Goal: Task Accomplishment & Management: Manage account settings

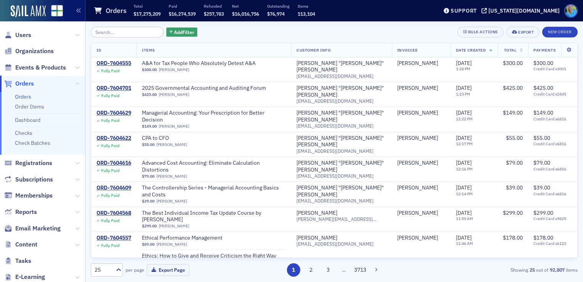
scroll to position [38, 0]
click at [44, 69] on span "Events & Products" at bounding box center [40, 67] width 51 height 8
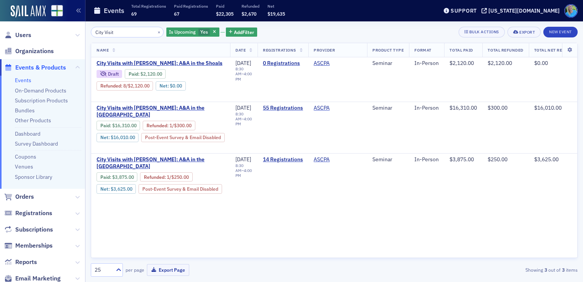
type input "City Visit"
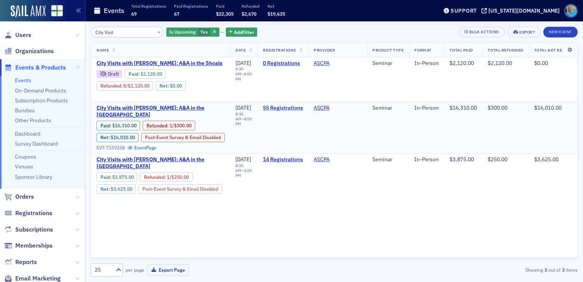
click at [295, 105] on link "55 Registrations" at bounding box center [283, 108] width 40 height 7
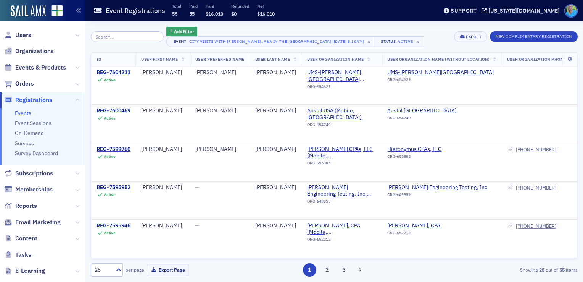
type input "e"
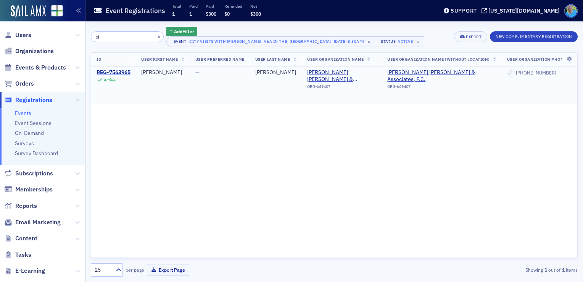
type input "bi"
click at [118, 71] on div "REG-7563965" at bounding box center [114, 72] width 34 height 7
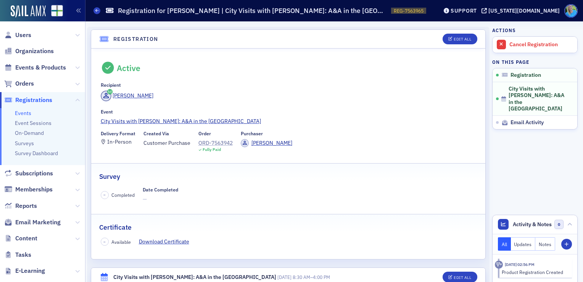
click at [212, 143] on div "ORD-7563942" at bounding box center [216, 143] width 34 height 8
click at [53, 68] on span "Events & Products" at bounding box center [40, 67] width 51 height 8
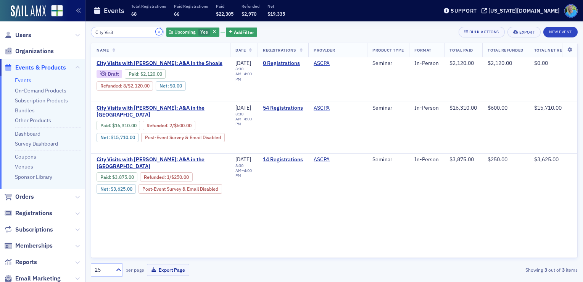
click at [156, 32] on button "×" at bounding box center [159, 31] width 7 height 7
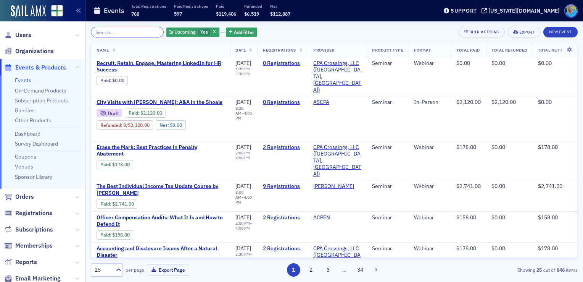
click at [142, 33] on input "search" at bounding box center [127, 32] width 73 height 11
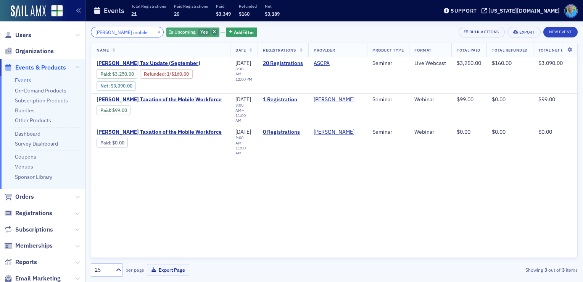
type input "Lisa Mckinney mobile"
click at [212, 35] on span "button" at bounding box center [215, 32] width 7 height 7
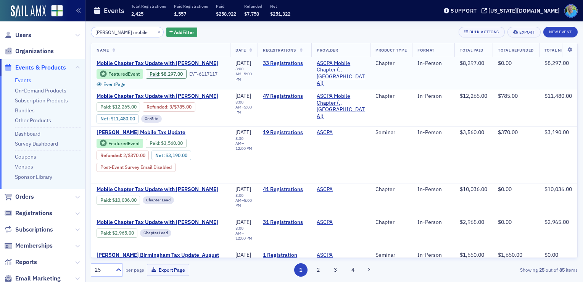
click at [283, 61] on link "33 Registrations" at bounding box center [284, 63] width 43 height 7
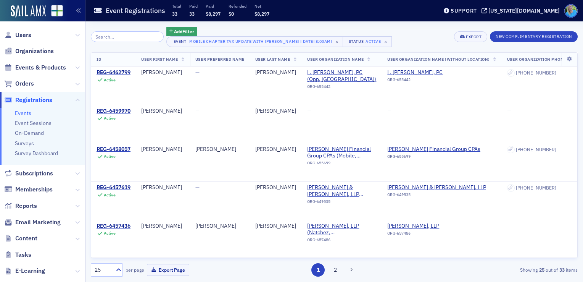
click at [125, 34] on input "search" at bounding box center [127, 36] width 73 height 11
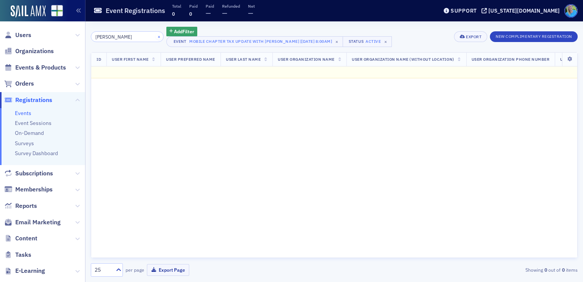
type input "George"
click at [156, 34] on button "×" at bounding box center [159, 36] width 7 height 7
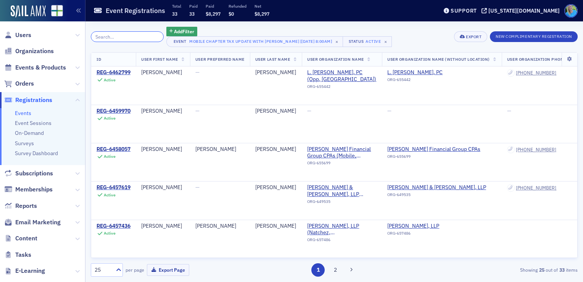
click at [129, 40] on input "search" at bounding box center [127, 36] width 73 height 11
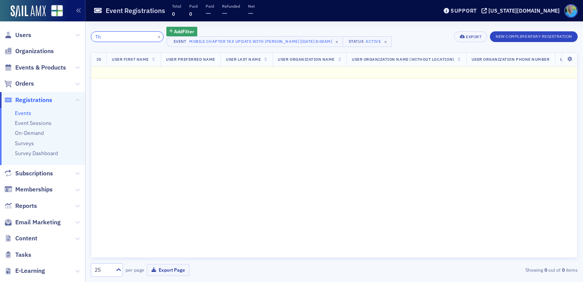
type input "T"
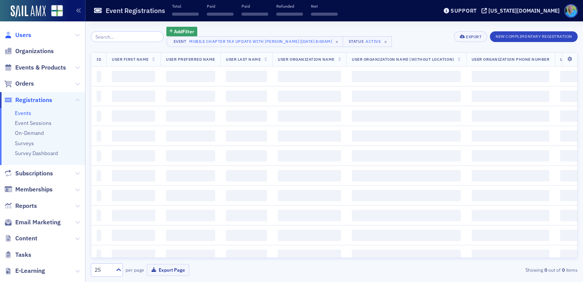
click at [31, 34] on span "Users" at bounding box center [23, 35] width 16 height 8
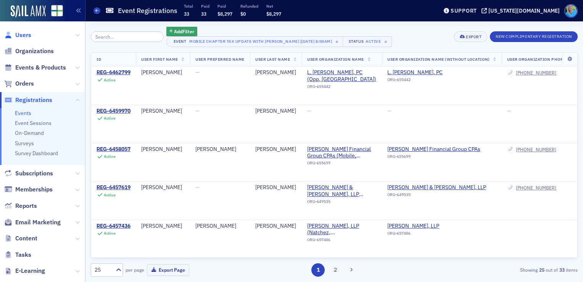
click at [26, 34] on span "Users" at bounding box center [23, 35] width 16 height 8
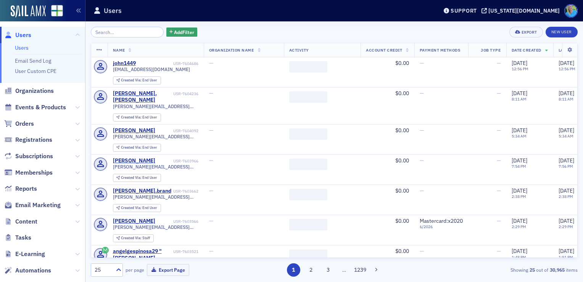
click at [105, 34] on input "search" at bounding box center [127, 32] width 73 height 11
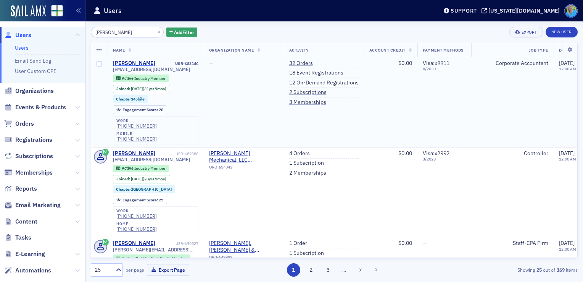
type input "George Thistru"
click at [136, 63] on div "George Thistrup" at bounding box center [134, 63] width 42 height 7
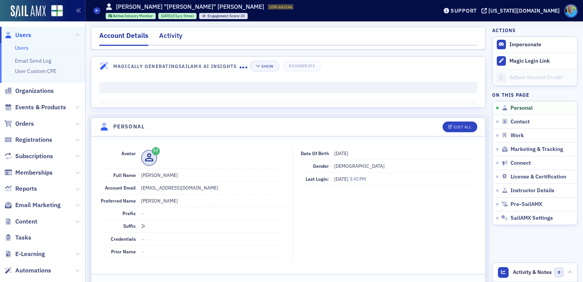
click at [173, 37] on div "Activity" at bounding box center [170, 38] width 23 height 14
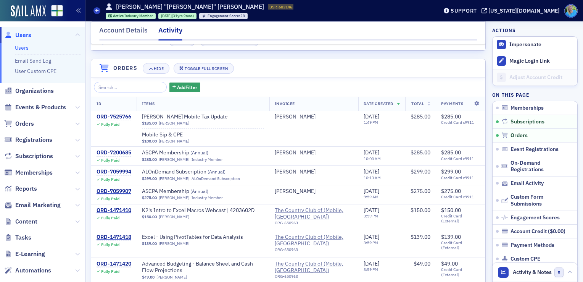
scroll to position [229, 0]
click at [110, 120] on div "ORD-7525766" at bounding box center [114, 116] width 35 height 7
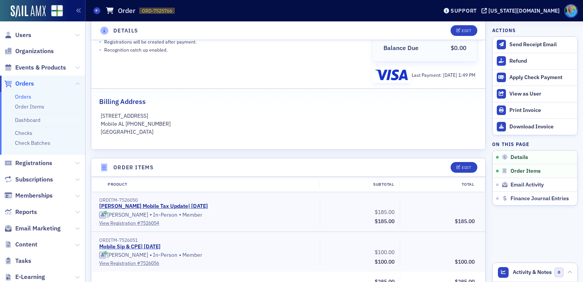
scroll to position [153, 0]
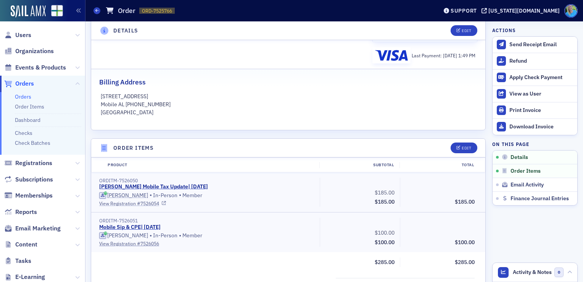
click at [154, 202] on link "View Registration # 7526054" at bounding box center [206, 203] width 215 height 7
click at [31, 15] on img at bounding box center [28, 11] width 35 height 12
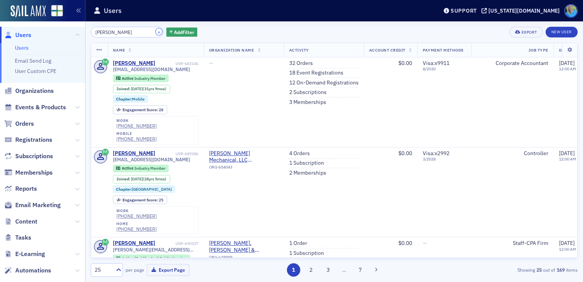
click at [156, 31] on button "×" at bounding box center [159, 31] width 7 height 7
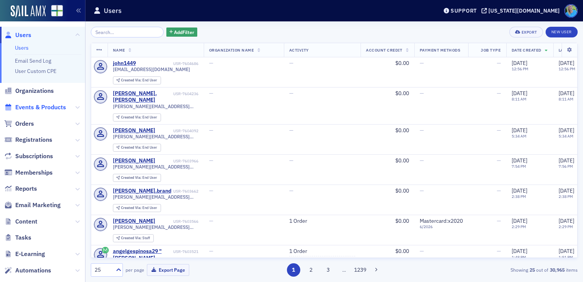
click at [53, 105] on span "Events & Products" at bounding box center [40, 107] width 51 height 8
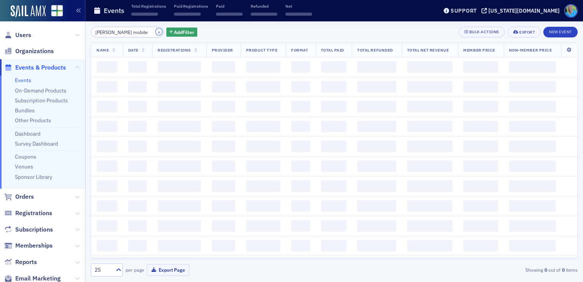
click at [156, 33] on button "×" at bounding box center [159, 31] width 7 height 7
click at [150, 33] on input "search" at bounding box center [127, 32] width 73 height 11
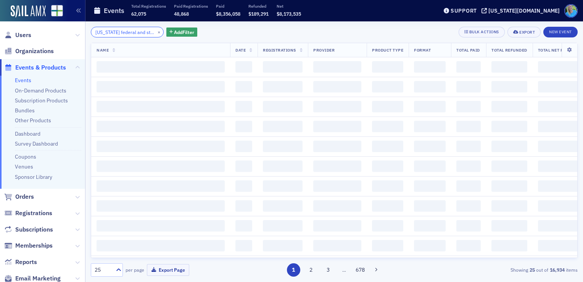
scroll to position [0, 3]
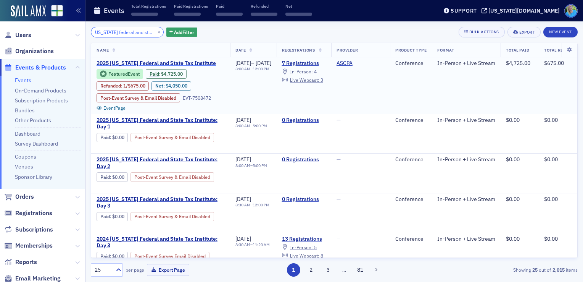
type input "Alabama federal and state"
click at [154, 65] on span "2025 Alabama Federal and State Tax Institute" at bounding box center [161, 63] width 128 height 7
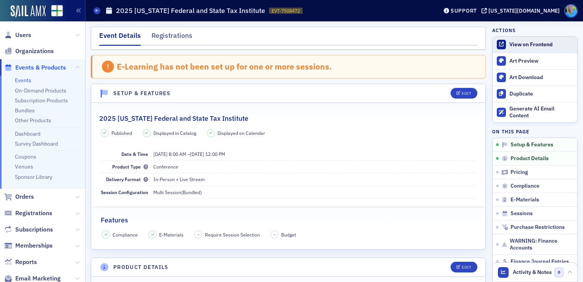
click at [510, 46] on div "View on Frontend" at bounding box center [542, 44] width 64 height 7
click at [23, 36] on span "Users" at bounding box center [23, 35] width 16 height 8
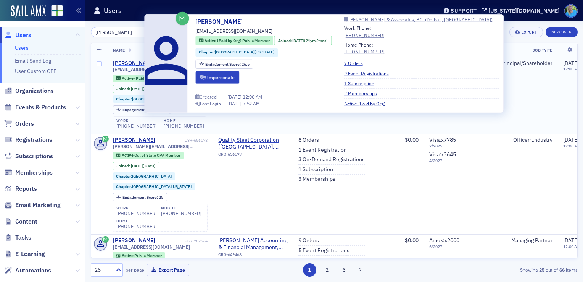
type input "Sean Ingram"
click at [119, 64] on div "Sean Ingram" at bounding box center [134, 63] width 42 height 7
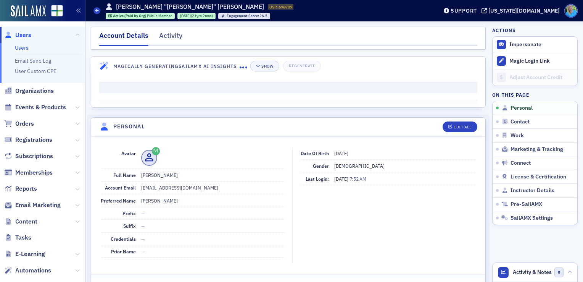
click at [182, 41] on nav "Account Details Activity" at bounding box center [288, 38] width 378 height 15
click at [179, 38] on div "Activity" at bounding box center [170, 38] width 23 height 14
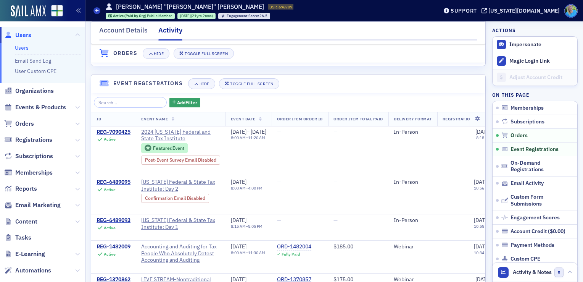
scroll to position [420, 0]
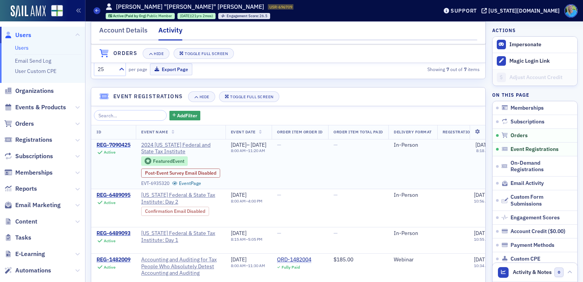
click at [116, 147] on div "REG-7090425" at bounding box center [114, 145] width 34 height 7
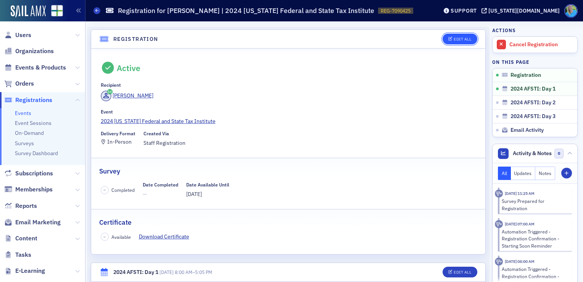
click at [457, 40] on div "Edit All" at bounding box center [463, 39] width 18 height 4
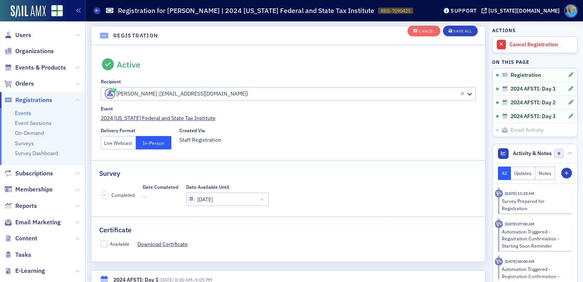
scroll to position [20, 0]
click at [213, 200] on input "11/19/2024" at bounding box center [227, 198] width 82 height 13
select select "10"
select select "2024"
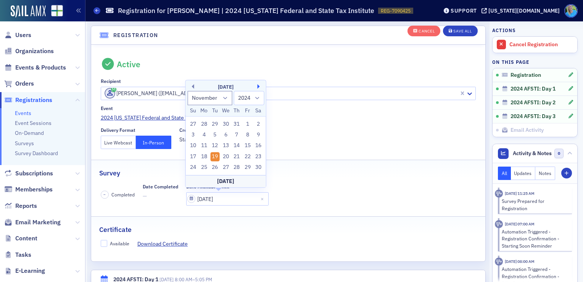
click at [259, 86] on button "Next Month" at bounding box center [260, 86] width 5 height 5
select select "0"
select select "2025"
click at [259, 86] on button "Next Month" at bounding box center [260, 86] width 5 height 5
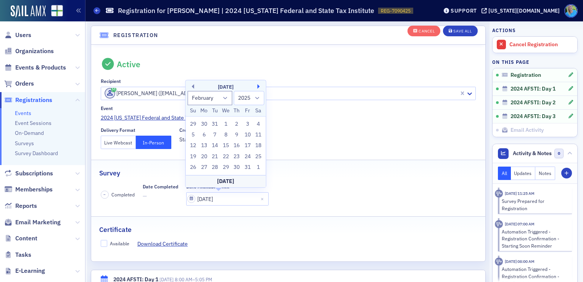
click at [259, 86] on button "Next Month" at bounding box center [260, 86] width 5 height 5
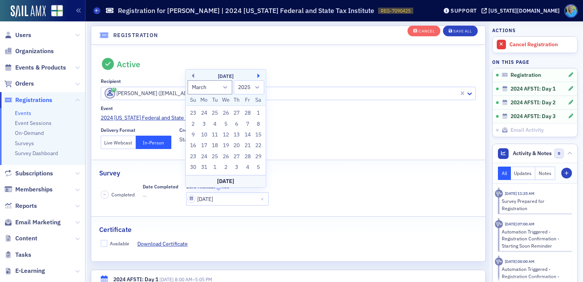
click at [258, 74] on button "Next Month" at bounding box center [260, 75] width 5 height 5
select select "3"
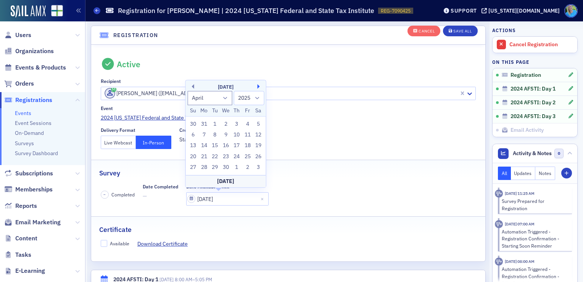
click at [258, 74] on div "Active Recipient Sean Ingram (singram@mcdanielcpa.com) Event 2024 Alabama Feder…" at bounding box center [288, 102] width 394 height 94
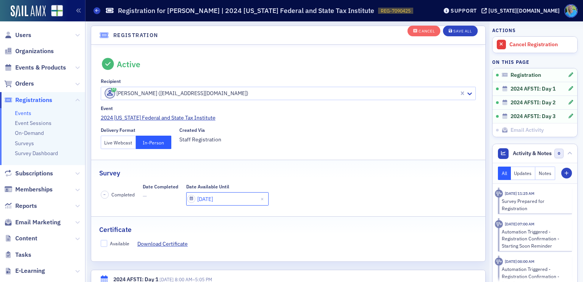
click at [236, 193] on input "11/19/2024" at bounding box center [227, 198] width 82 height 13
select select "10"
select select "2024"
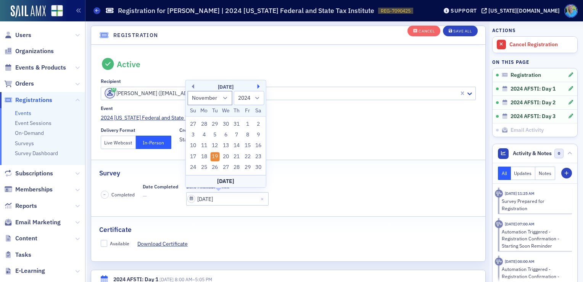
click at [259, 86] on button "Next Month" at bounding box center [260, 86] width 5 height 5
select select "0"
select select "2025"
click at [259, 86] on button "Next Month" at bounding box center [260, 86] width 5 height 5
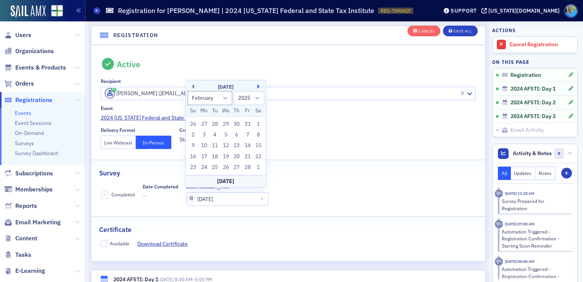
click at [259, 86] on button "Next Month" at bounding box center [260, 86] width 5 height 5
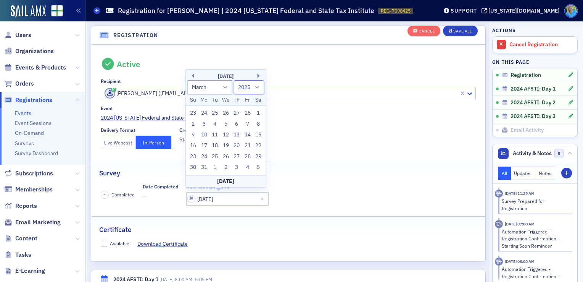
click at [259, 86] on select "1900 1901 1902 1903 1904 1905 1906 1907 1908 1909 1910 1911 1912 1913 1914 1915…" at bounding box center [249, 87] width 31 height 14
click at [258, 76] on button "Next Month" at bounding box center [260, 75] width 5 height 5
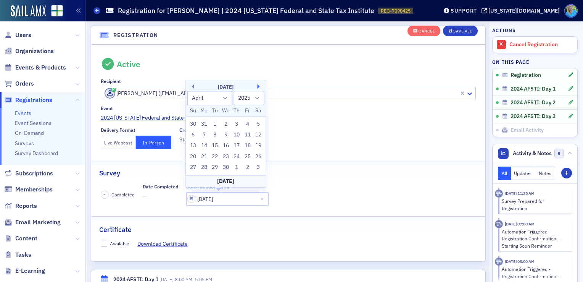
click at [258, 87] on button "Next Month" at bounding box center [260, 86] width 5 height 5
select select "7"
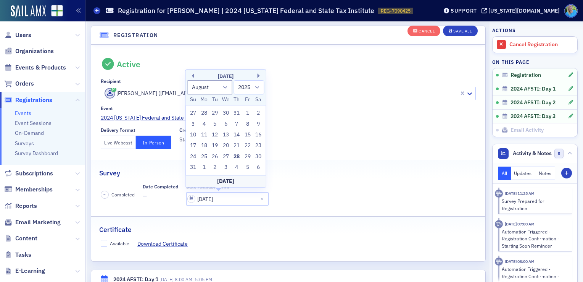
click at [237, 168] on div "4" at bounding box center [236, 167] width 9 height 9
type input "09/04/2025"
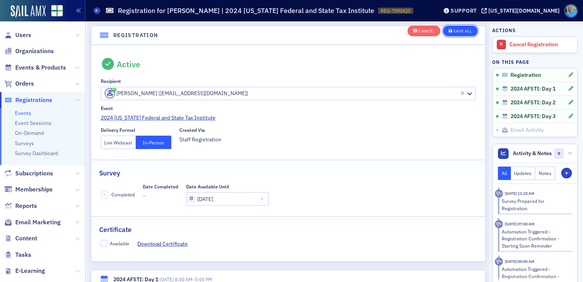
click at [446, 28] on button "Save All" at bounding box center [460, 31] width 34 height 11
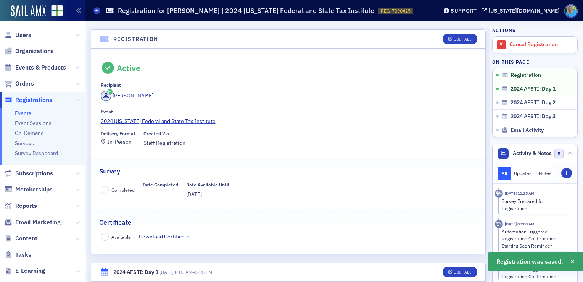
scroll to position [0, 0]
click at [533, 11] on div "[US_STATE][DOMAIN_NAME]" at bounding box center [524, 10] width 71 height 7
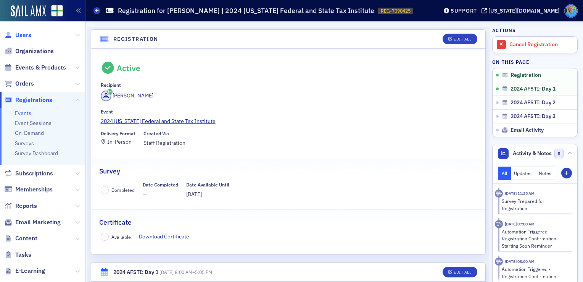
click at [26, 36] on span "Users" at bounding box center [23, 35] width 16 height 8
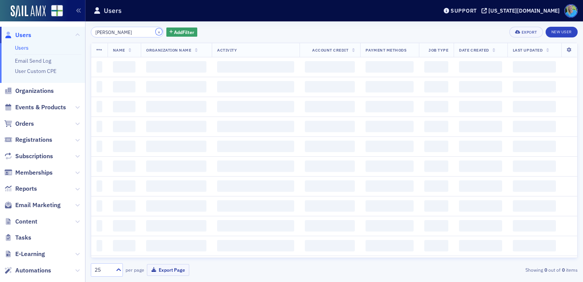
click at [156, 32] on button "×" at bounding box center [159, 31] width 7 height 7
click at [146, 31] on input "Sean Ingram" at bounding box center [127, 32] width 73 height 11
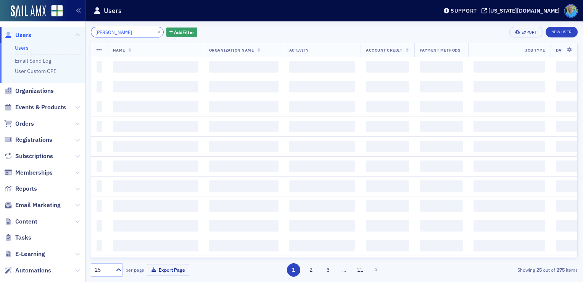
type input "aaron saxton"
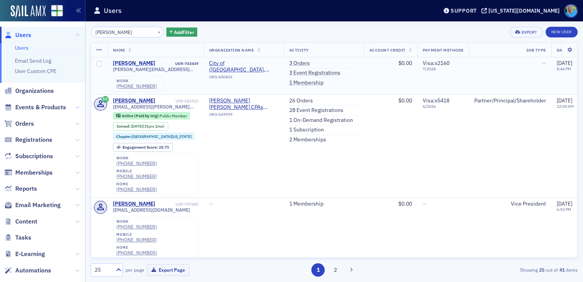
click at [126, 62] on div "Aaron Saxton" at bounding box center [134, 63] width 42 height 7
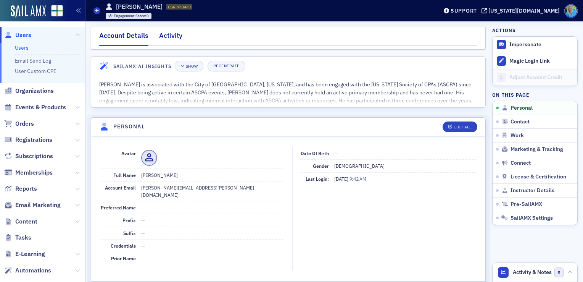
click at [168, 40] on div "Activity" at bounding box center [170, 38] width 23 height 14
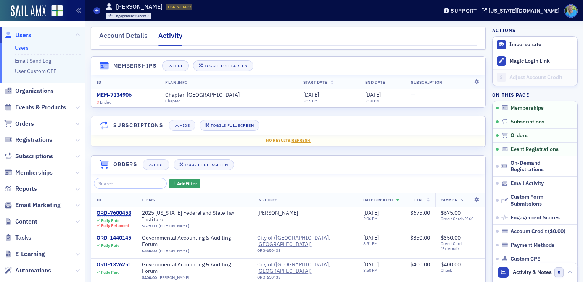
scroll to position [38, 0]
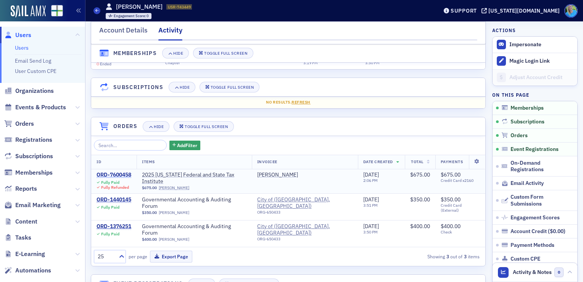
click at [119, 173] on div "ORD-7600458" at bounding box center [114, 174] width 35 height 7
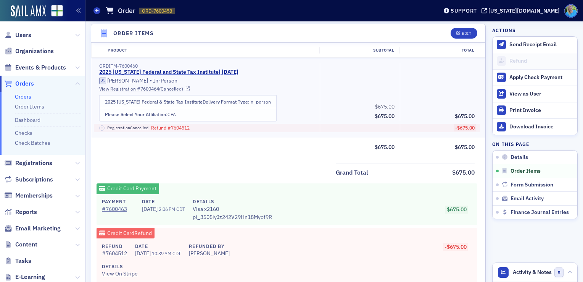
scroll to position [344, 0]
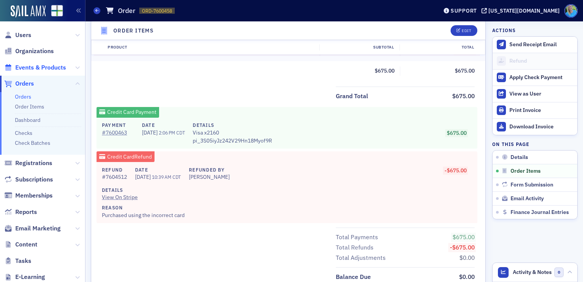
click at [50, 68] on span "Events & Products" at bounding box center [40, 67] width 51 height 8
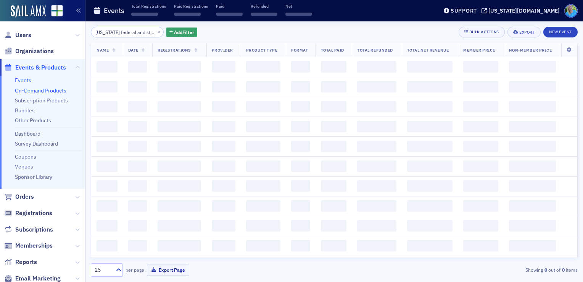
click at [45, 91] on link "On-Demand Products" at bounding box center [41, 90] width 52 height 7
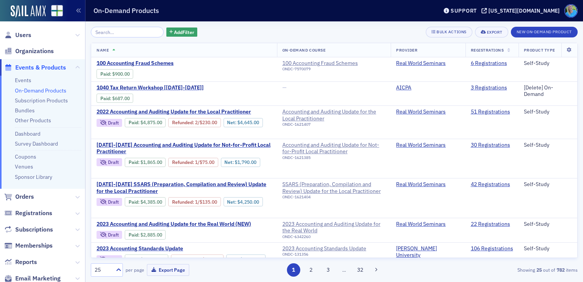
click at [145, 34] on input "search" at bounding box center [127, 32] width 73 height 11
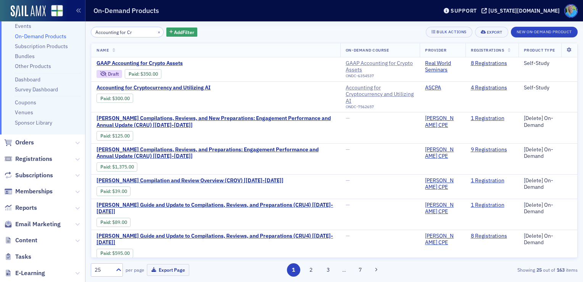
scroll to position [166, 0]
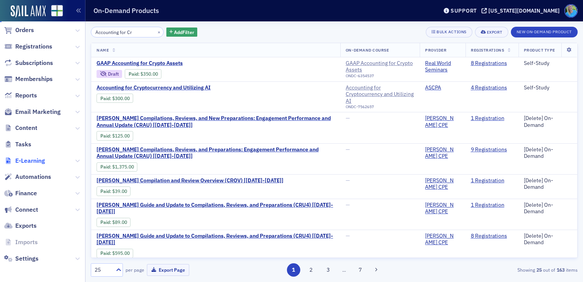
type input "Accounting for Cr"
click at [35, 160] on span "E-Learning" at bounding box center [30, 161] width 30 height 8
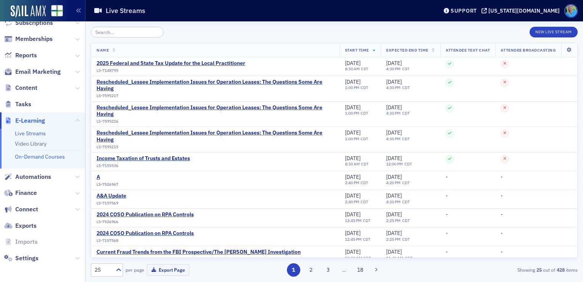
click at [50, 157] on link "On-Demand Courses" at bounding box center [40, 156] width 50 height 7
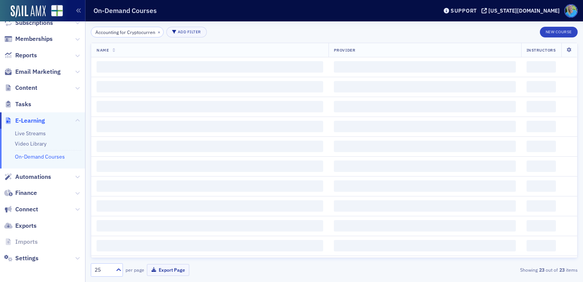
scroll to position [0, 7]
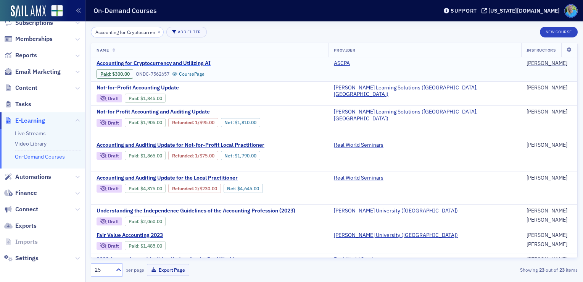
type input "Accounting for Cryptocurren"
click at [161, 63] on span "Accounting for Cryptocurrency and Utilizing AI" at bounding box center [161, 63] width 128 height 7
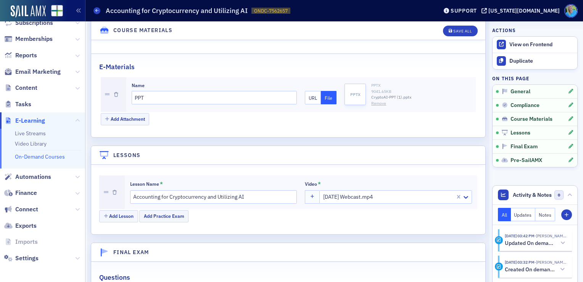
scroll to position [840, 0]
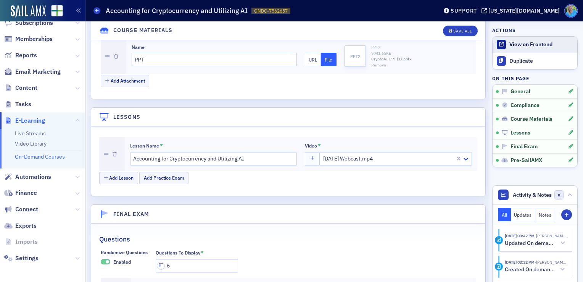
click at [512, 47] on div "View on Frontend" at bounding box center [542, 44] width 64 height 7
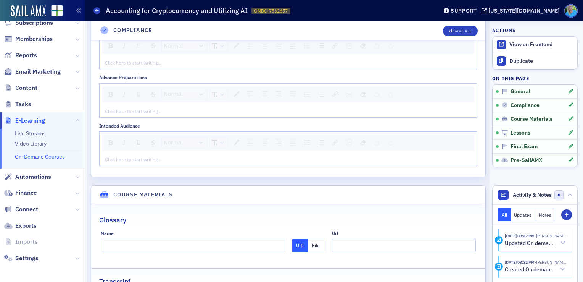
scroll to position [535, 0]
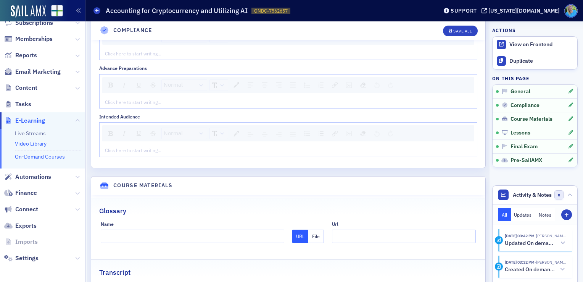
click at [30, 141] on link "Video Library" at bounding box center [31, 143] width 32 height 7
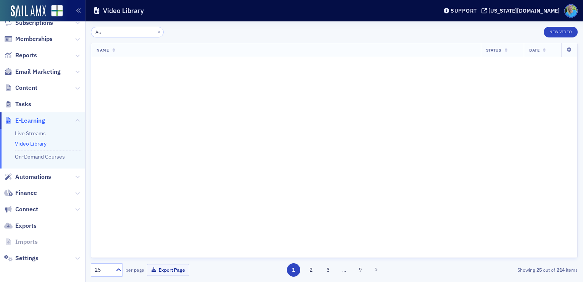
type input "A"
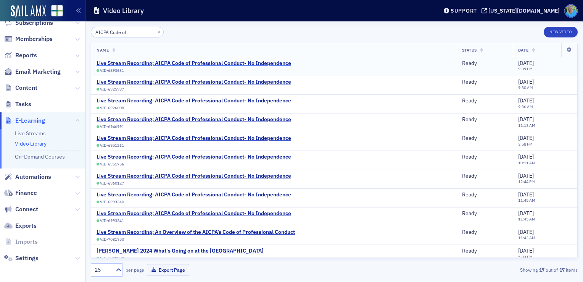
type input "AICPA Code of"
click at [225, 63] on div "Live Stream Recording: AICPA Code of Professional Conduct- No Independence" at bounding box center [194, 63] width 195 height 7
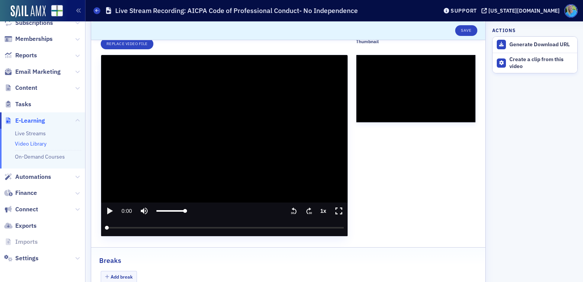
scroll to position [76, 0]
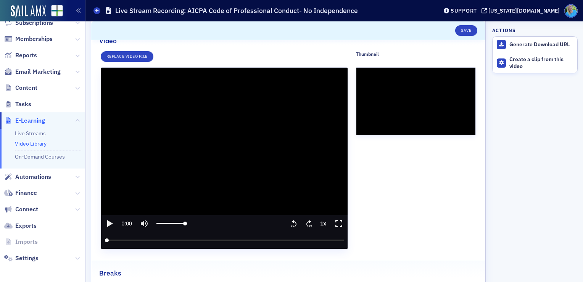
click at [111, 224] on icon "play" at bounding box center [110, 223] width 6 height 7
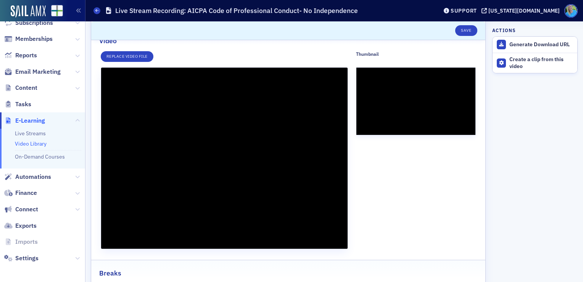
type input "2.62889200001192"
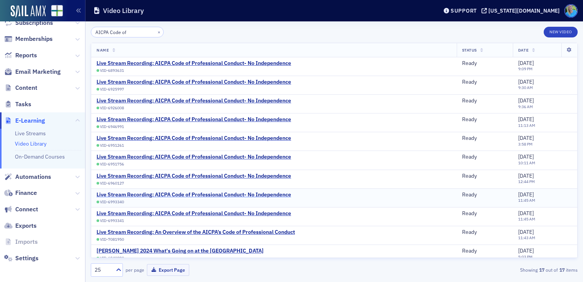
click at [213, 192] on div "Live Stream Recording: AICPA Code of Professional Conduct- No Independence" at bounding box center [194, 194] width 195 height 7
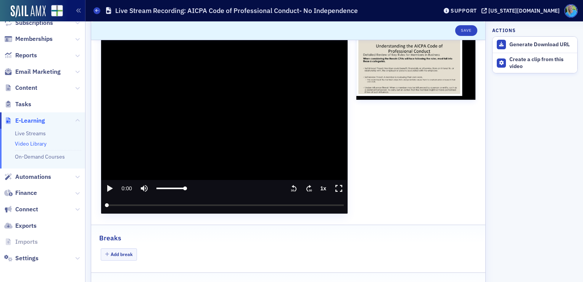
scroll to position [115, 0]
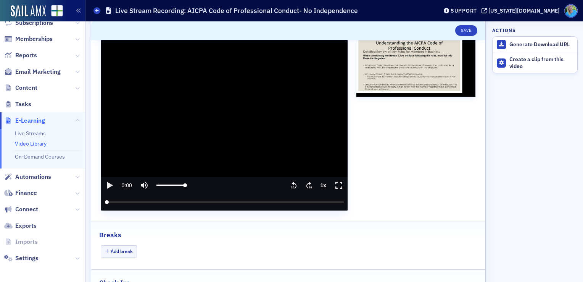
click at [112, 185] on icon "play" at bounding box center [110, 185] width 6 height 7
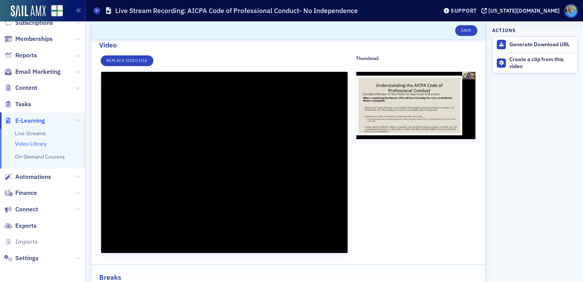
scroll to position [76, 0]
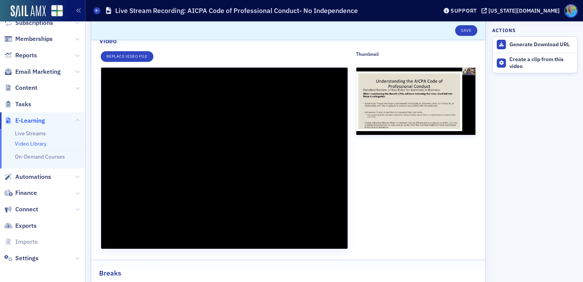
click at [32, 142] on link "Video Library" at bounding box center [31, 143] width 32 height 7
type input "9.66289199998808"
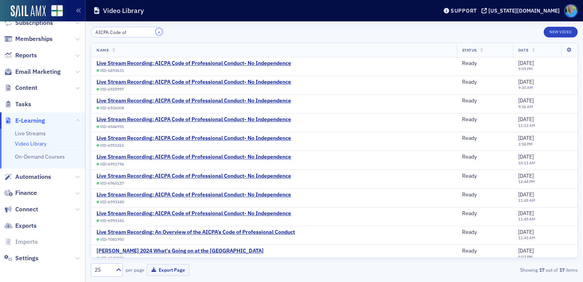
click at [156, 32] on button "×" at bounding box center [159, 31] width 7 height 7
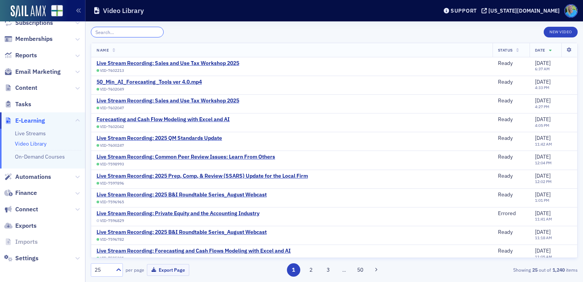
click at [142, 32] on input "search" at bounding box center [127, 32] width 73 height 11
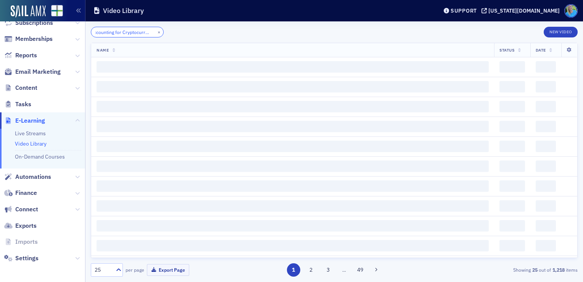
scroll to position [0, 11]
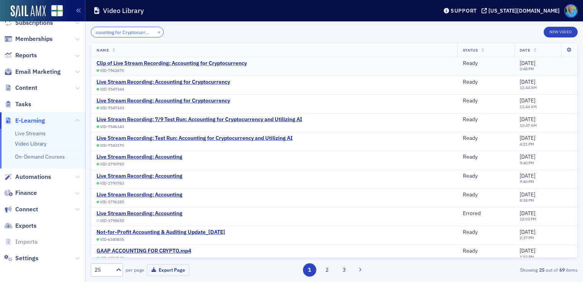
type input "Accounting for Cryptocurrency"
click at [161, 63] on div "Clip of Live Stream Recording: Accounting for Cryptocurrency" at bounding box center [172, 63] width 150 height 7
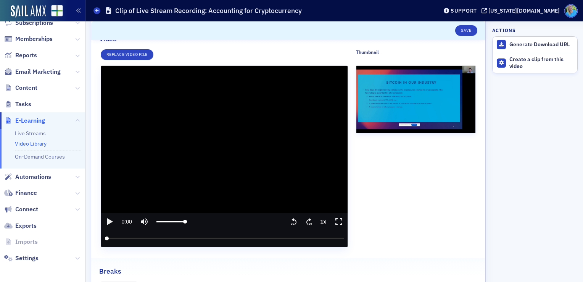
scroll to position [76, 0]
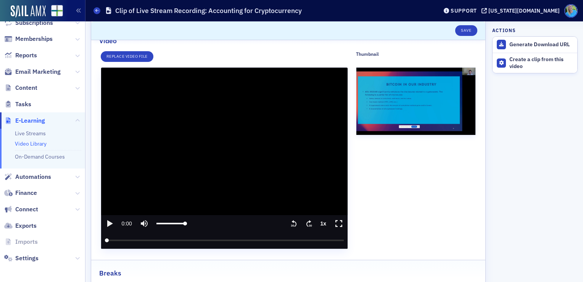
click at [106, 224] on icon "play" at bounding box center [109, 223] width 9 height 9
click at [305, 224] on icon ".text{font-size:8px;font-family:Arial-BoldMT, Arial;font-weight:700;} 30" at bounding box center [309, 223] width 8 height 9
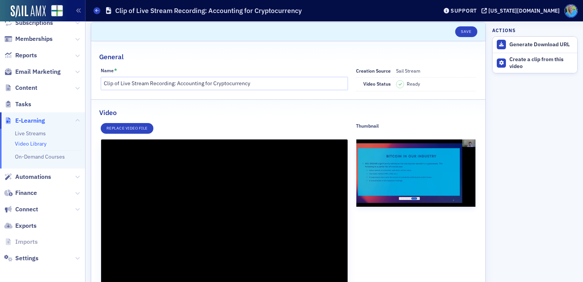
scroll to position [0, 0]
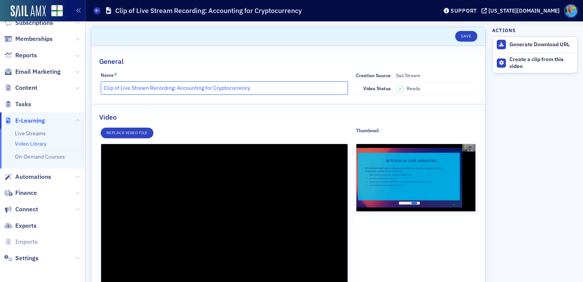
click at [225, 89] on input "Clip of Live Stream Recording: Accounting for Cryptocurrency" at bounding box center [225, 87] width 248 height 13
drag, startPoint x: 135, startPoint y: 88, endPoint x: 112, endPoint y: 86, distance: 23.0
click at [112, 86] on input "Clip of Live Stream Recording: Accounting for Cryptocurrency" at bounding box center [225, 87] width 248 height 13
click at [255, 90] on input "Clip of Live Stream Recording: Accounting for Cryptocurrency" at bounding box center [225, 87] width 248 height 13
drag, startPoint x: 255, startPoint y: 89, endPoint x: 105, endPoint y: 81, distance: 150.2
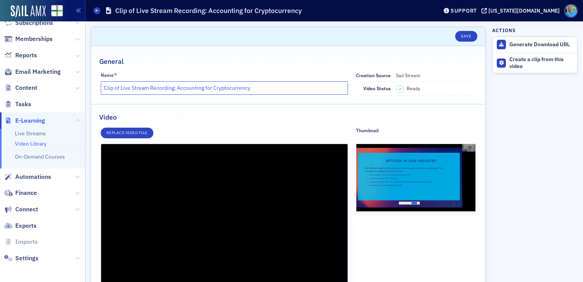
click at [105, 81] on input "Clip of Live Stream Recording: Accounting for Cryptocurrency" at bounding box center [225, 87] width 248 height 13
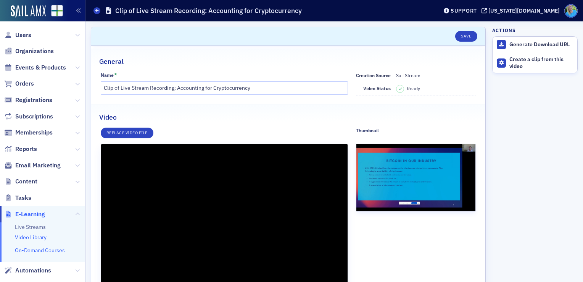
click at [47, 251] on link "On-Demand Courses" at bounding box center [40, 250] width 50 height 7
type input "51.3744549999881"
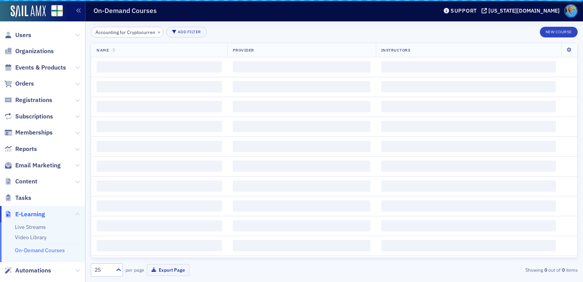
scroll to position [0, 7]
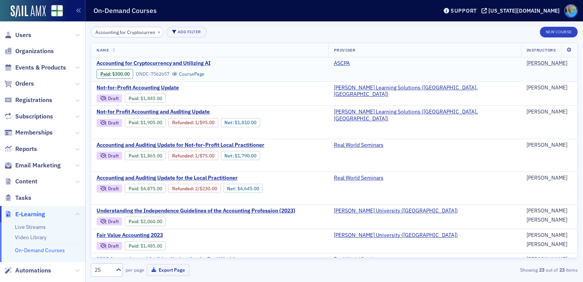
click at [178, 63] on span "Accounting for Cryptocurrency and Utilizing AI" at bounding box center [161, 63] width 128 height 7
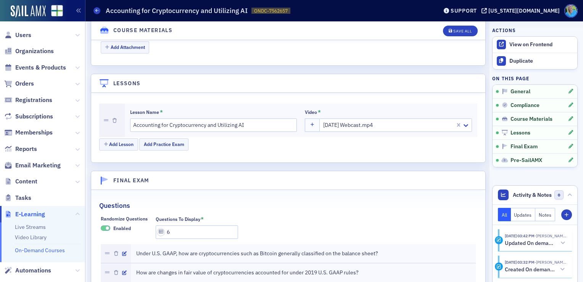
scroll to position [878, 0]
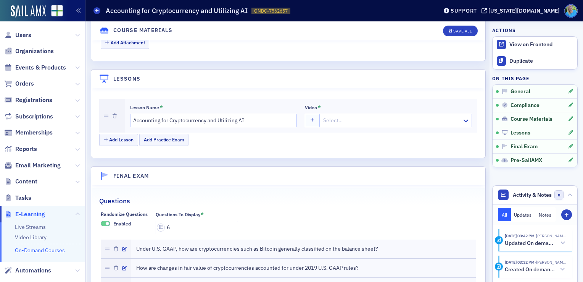
click at [356, 119] on div at bounding box center [392, 121] width 139 height 10
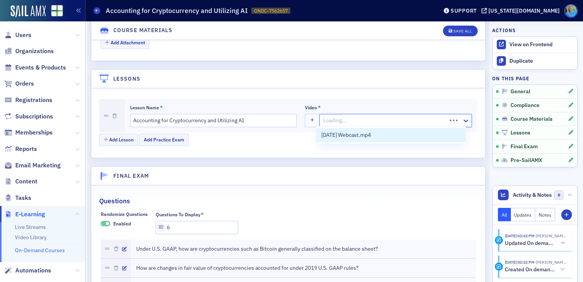
paste input "Clip of Live Stream Recording: Accounting for Cryptocurrency"
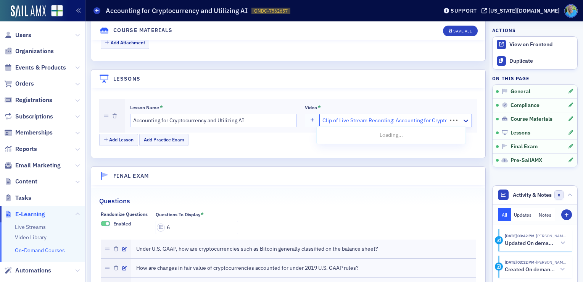
type input "Clip of Live Stream Recording: Accounting for Cryptocurrency"
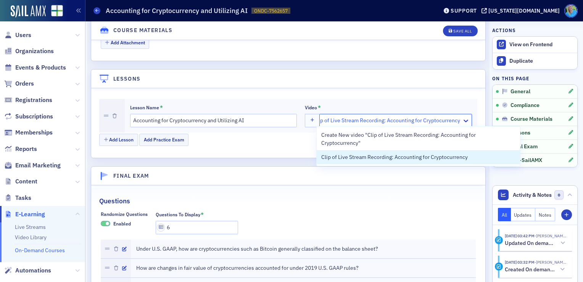
scroll to position [0, 11]
click at [358, 153] on span "Clip of Live Stream Recording: Accounting for Cryptocurrency" at bounding box center [394, 157] width 147 height 8
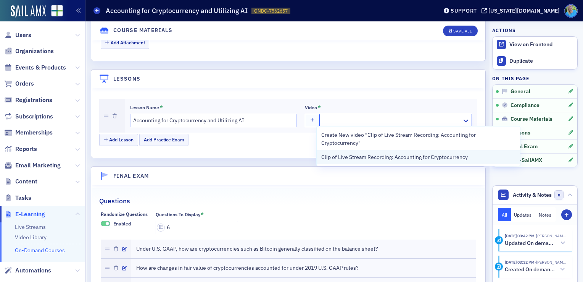
scroll to position [0, 0]
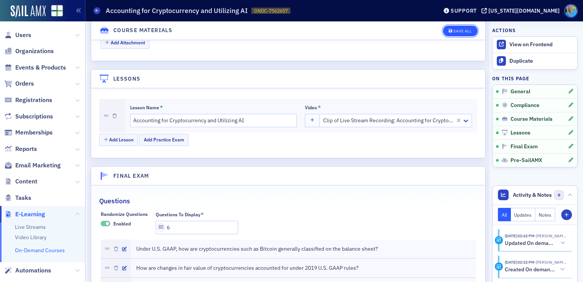
click at [449, 32] on span "Save All" at bounding box center [460, 31] width 23 height 4
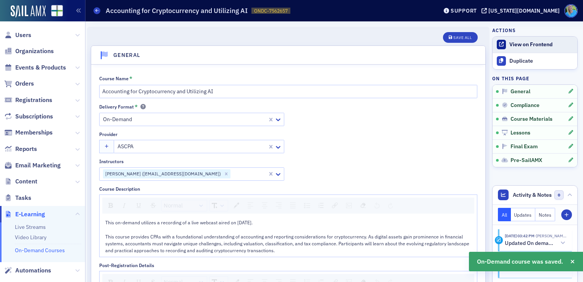
click at [500, 42] on div at bounding box center [502, 45] width 10 height 10
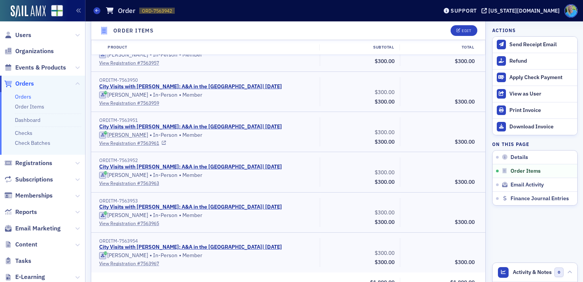
scroll to position [305, 0]
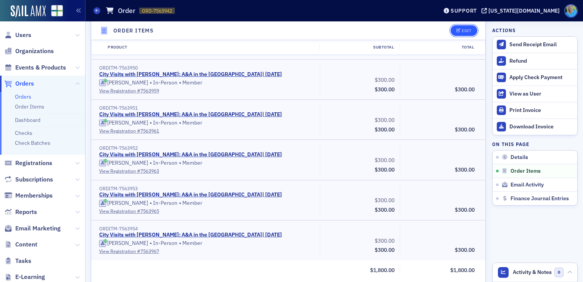
click at [462, 32] on div "Edit" at bounding box center [467, 31] width 10 height 4
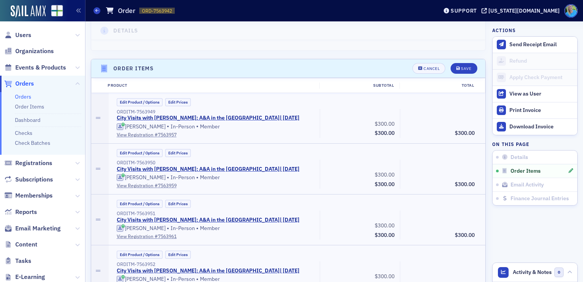
scroll to position [227, 0]
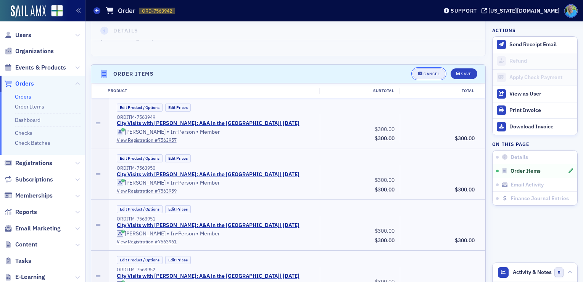
click at [426, 72] on div "Cancel" at bounding box center [432, 74] width 16 height 4
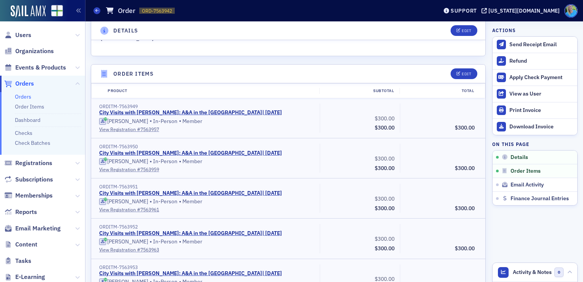
scroll to position [265, 0]
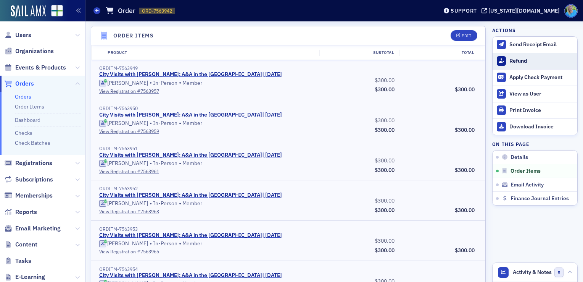
click at [510, 59] on div "Refund" at bounding box center [542, 61] width 64 height 7
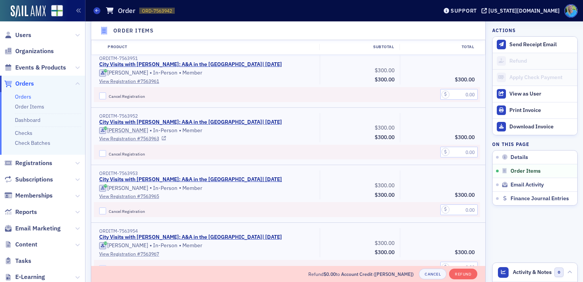
scroll to position [456, 0]
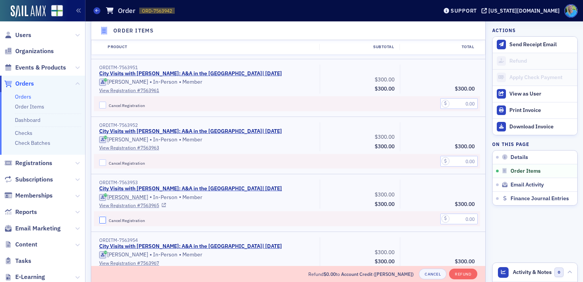
click at [103, 220] on input "Cancel Registration" at bounding box center [102, 219] width 7 height 7
checkbox input "true"
click at [457, 218] on input "text" at bounding box center [459, 218] width 37 height 11
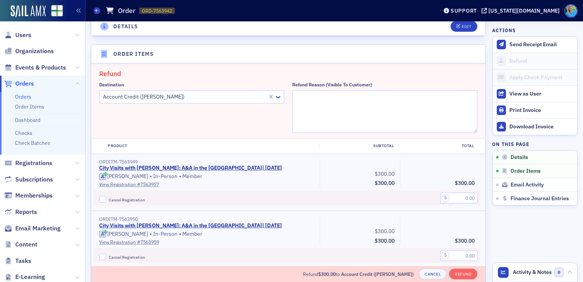
scroll to position [227, 0]
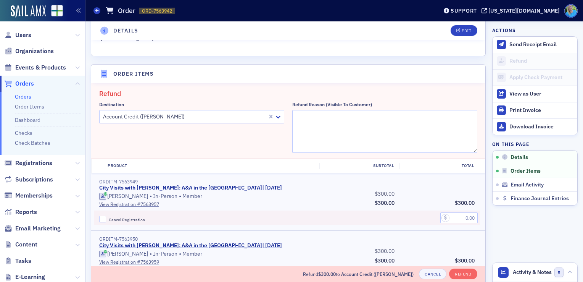
type input "300.00"
click at [329, 120] on textarea "Refund Reason (Visible to Customer)" at bounding box center [384, 131] width 185 height 43
type textarea "C"
type textarea "No longer an employee"
click at [452, 273] on button "Refund" at bounding box center [463, 273] width 28 height 11
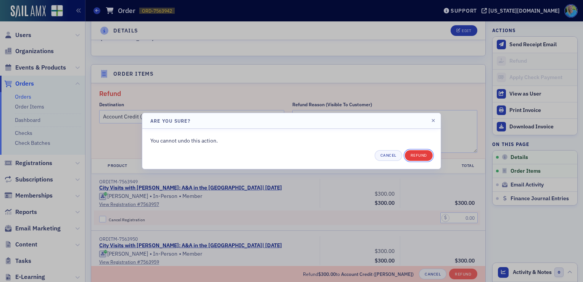
click at [420, 158] on button "Refund" at bounding box center [419, 155] width 28 height 11
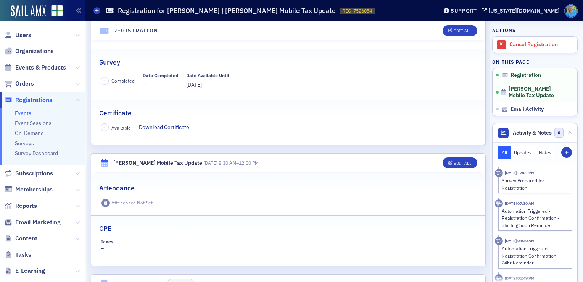
scroll to position [38, 0]
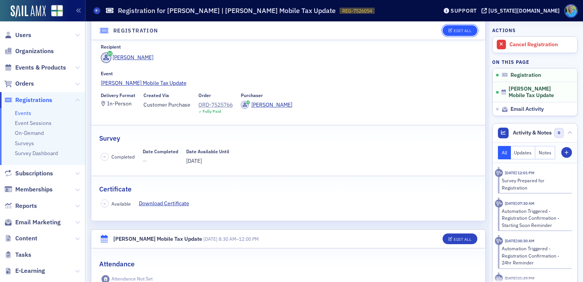
click at [449, 31] on icon "button" at bounding box center [451, 31] width 5 height 4
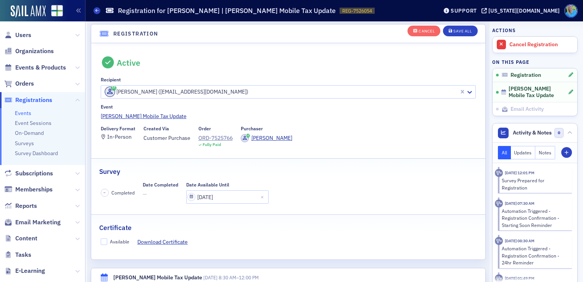
scroll to position [20, 0]
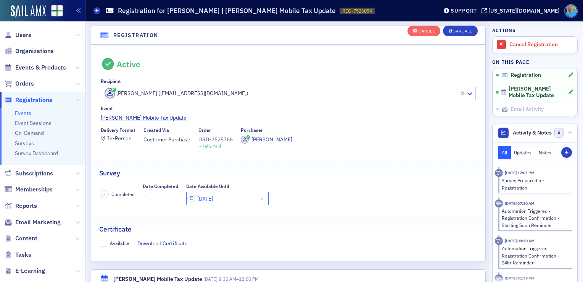
select select "6"
select select "2025"
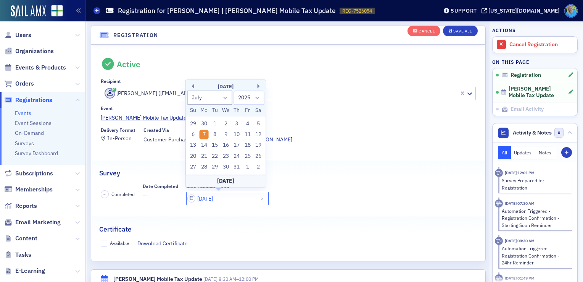
click at [217, 198] on input "07/07/2025" at bounding box center [227, 198] width 82 height 13
click at [258, 87] on button "Next Month" at bounding box center [260, 86] width 5 height 5
select select "7"
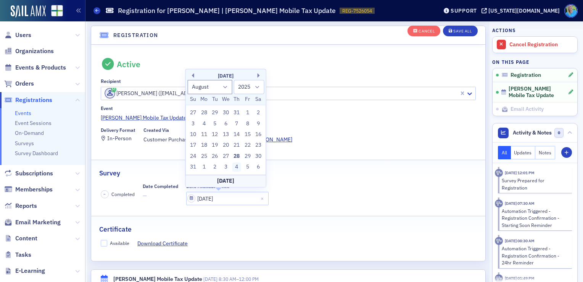
click at [237, 166] on div "4" at bounding box center [236, 167] width 9 height 9
type input "09/04/2025"
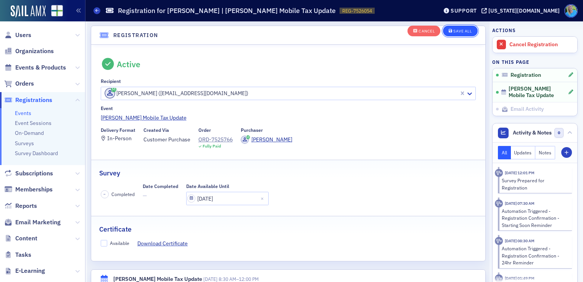
click at [454, 29] on div "Save All" at bounding box center [463, 31] width 18 height 4
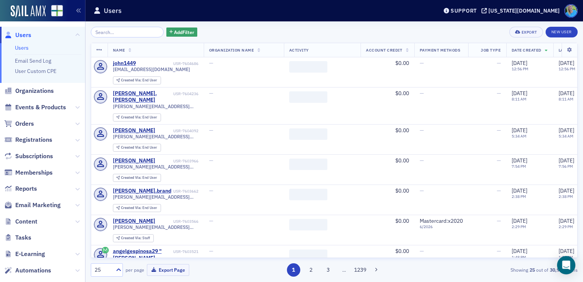
click at [117, 30] on input "search" at bounding box center [127, 32] width 73 height 11
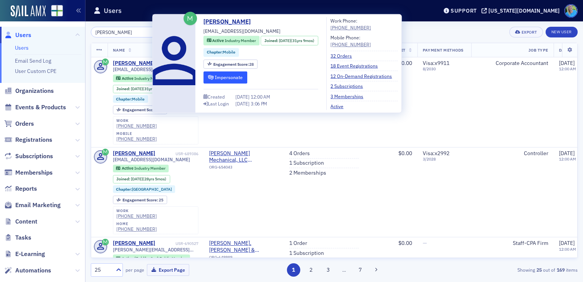
type input "[PERSON_NAME]"
click at [221, 80] on button "Impersonate" at bounding box center [226, 77] width 44 height 12
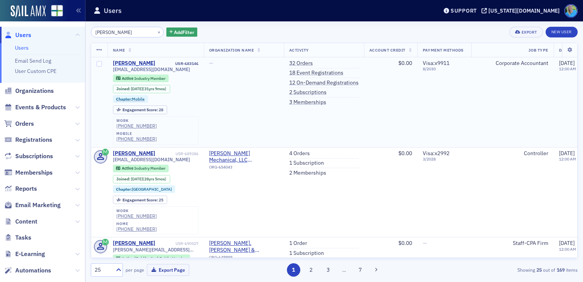
click at [130, 61] on div "[PERSON_NAME]" at bounding box center [134, 63] width 42 height 7
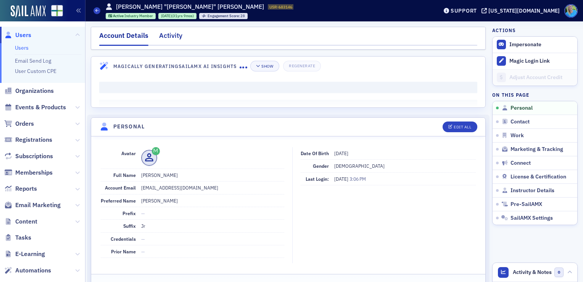
click at [167, 33] on div "Activity" at bounding box center [170, 38] width 23 height 14
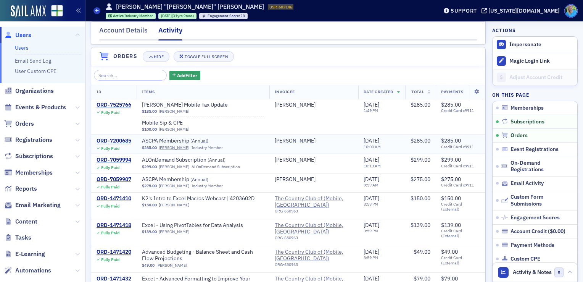
scroll to position [229, 0]
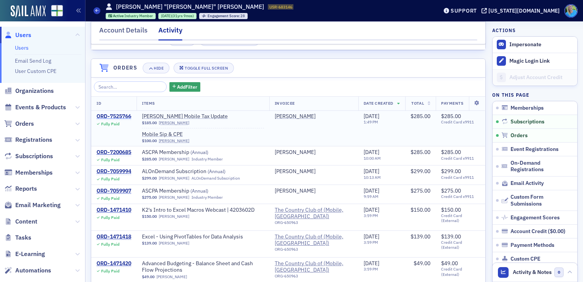
click at [116, 120] on div "ORD-7525766" at bounding box center [114, 116] width 35 height 7
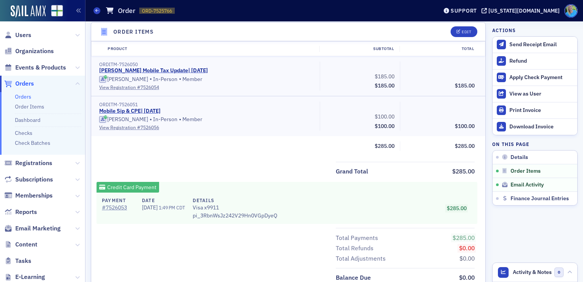
scroll to position [267, 0]
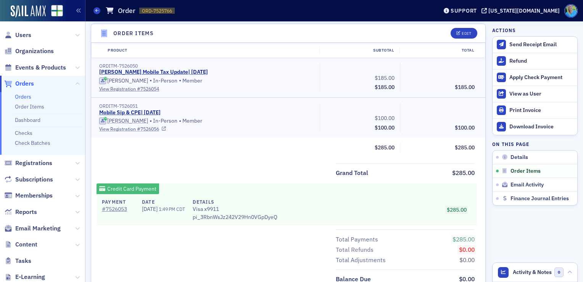
click at [129, 126] on link "View Registration # 7526056" at bounding box center [206, 128] width 215 height 7
click at [47, 69] on span "Events & Products" at bounding box center [40, 67] width 51 height 8
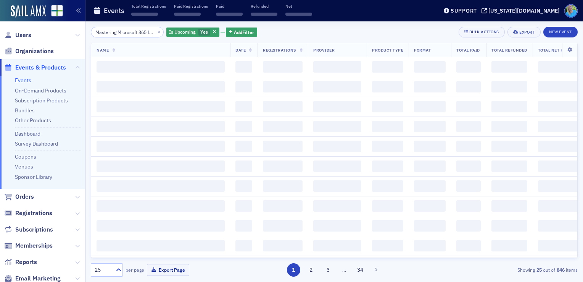
scroll to position [0, 37]
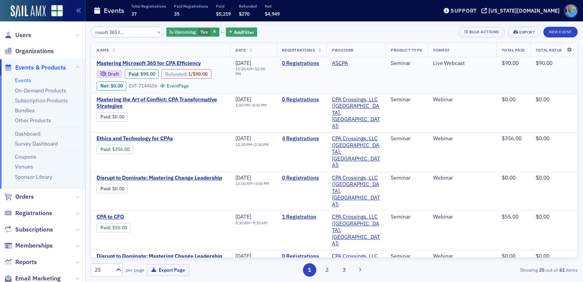
type input "Mastering Microsoft 365 for CPA Efficiency"
click at [174, 76] on link "Refunded" at bounding box center [175, 74] width 21 height 6
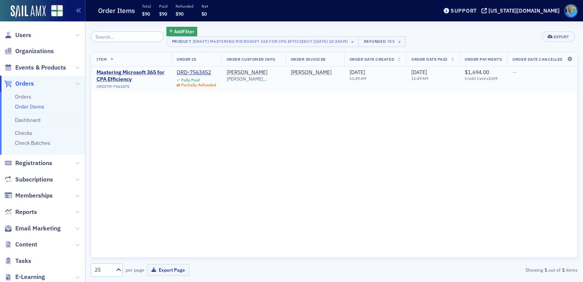
click at [141, 75] on span "Mastering Microsoft 365 for CPA Efficiency" at bounding box center [131, 75] width 69 height 13
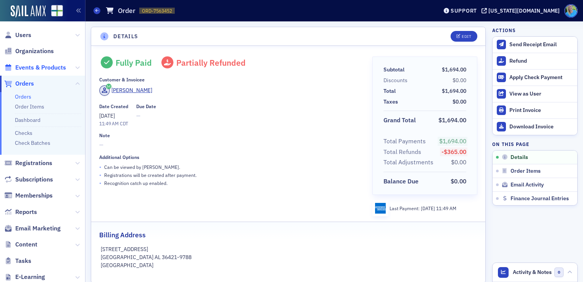
click at [29, 68] on span "Events & Products" at bounding box center [40, 67] width 51 height 8
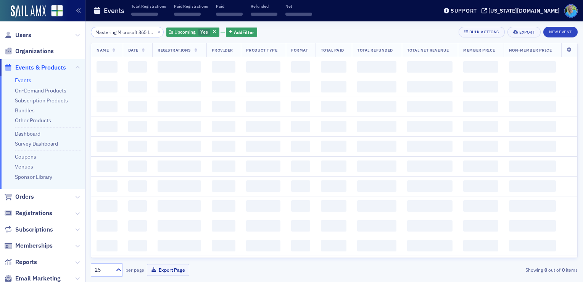
scroll to position [0, 37]
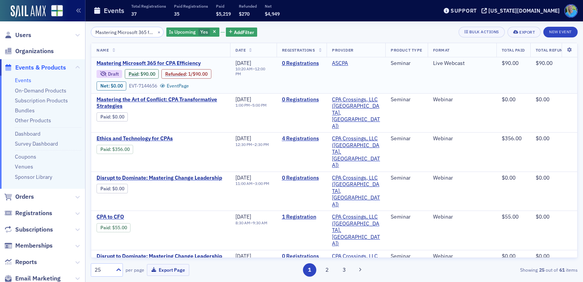
click at [150, 63] on span "Mastering Microsoft 365 for CPA Efficiency" at bounding box center [161, 63] width 128 height 7
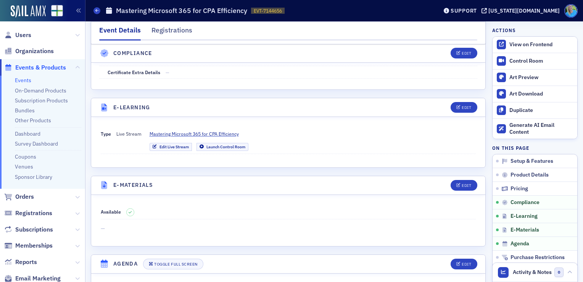
scroll to position [993, 0]
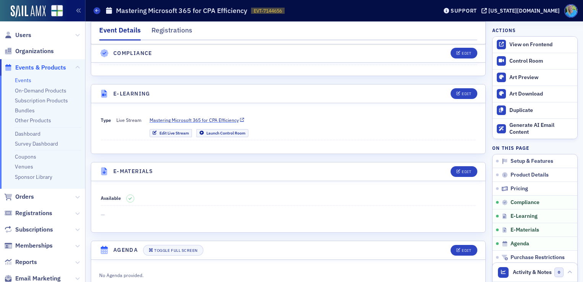
click at [212, 116] on span "Mastering Microsoft 365 for CPA Efficiency" at bounding box center [194, 119] width 89 height 7
click at [219, 116] on span "Mastering Microsoft 365 for CPA Efficiency" at bounding box center [194, 119] width 89 height 7
click at [510, 44] on div "View on Frontend" at bounding box center [542, 44] width 64 height 7
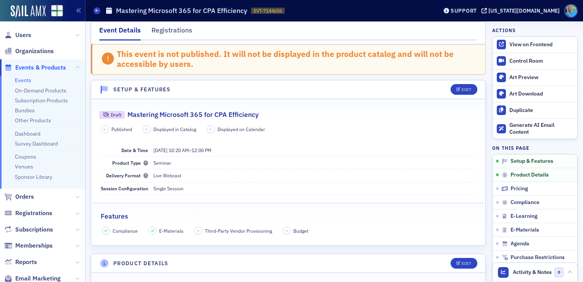
scroll to position [0, 0]
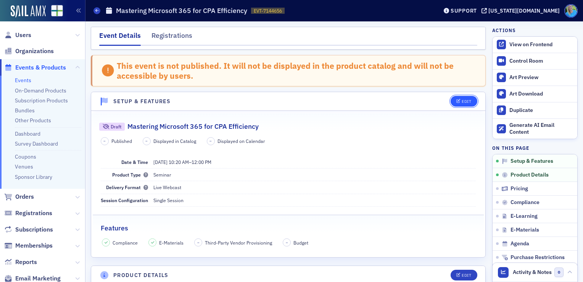
click at [457, 99] on icon "button" at bounding box center [459, 101] width 5 height 4
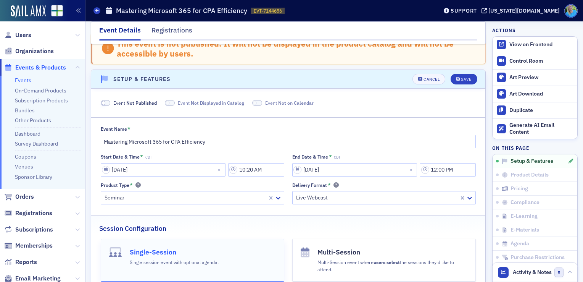
scroll to position [47, 0]
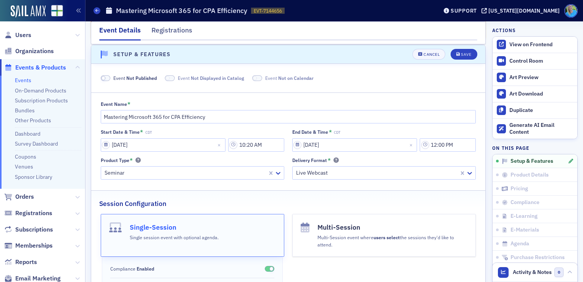
click at [110, 78] on span at bounding box center [106, 78] width 10 height 6
click at [461, 54] on div "Save" at bounding box center [466, 54] width 10 height 4
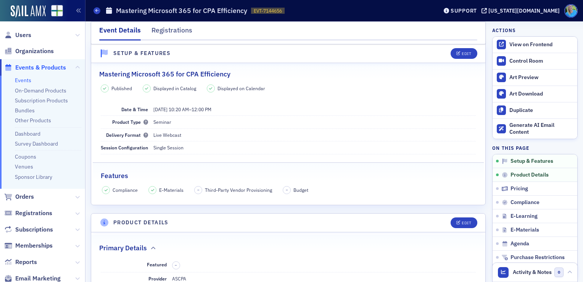
scroll to position [10, 0]
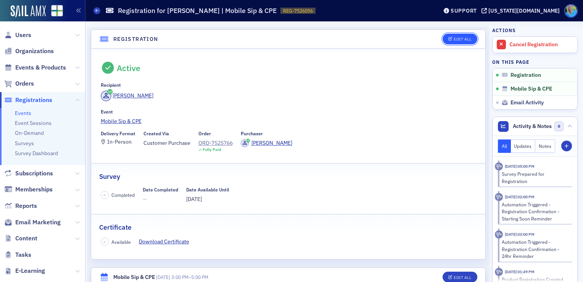
click at [449, 40] on icon "button" at bounding box center [451, 39] width 5 height 4
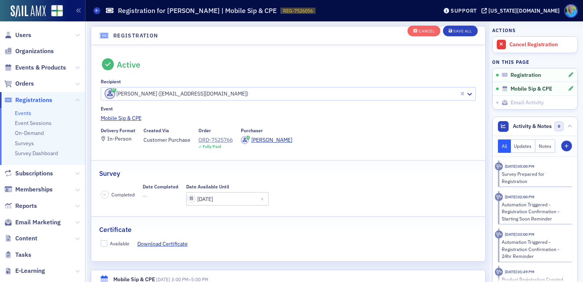
scroll to position [20, 0]
click at [225, 197] on input "07/07/2025" at bounding box center [227, 198] width 82 height 13
select select "6"
select select "2025"
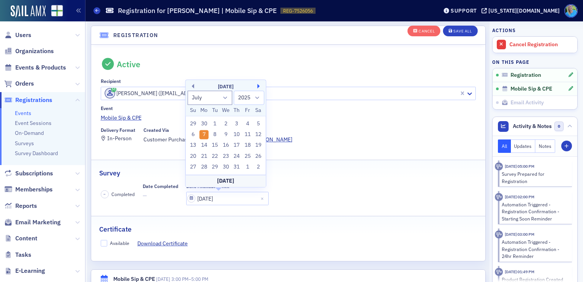
click at [259, 86] on button "Next Month" at bounding box center [260, 86] width 5 height 5
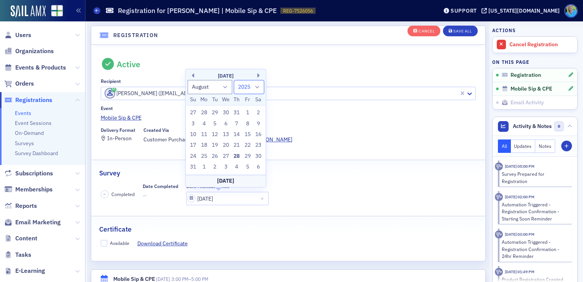
click at [259, 86] on select "1900 1901 1902 1903 1904 1905 1906 1907 1908 1909 1910 1911 1912 1913 1914 1915…" at bounding box center [249, 87] width 31 height 14
click at [258, 77] on button "Next Month" at bounding box center [260, 75] width 5 height 5
select select "8"
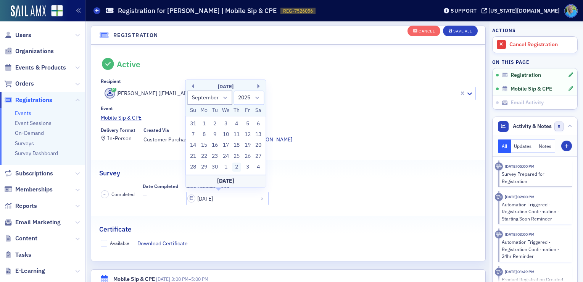
click at [238, 167] on div "2" at bounding box center [236, 167] width 9 height 9
type input "10/02/2025"
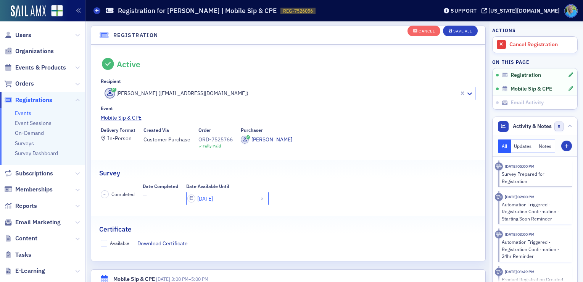
select select "9"
select select "2025"
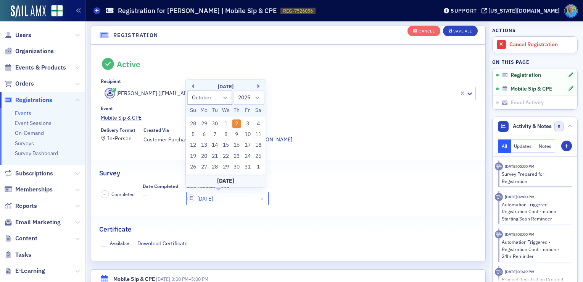
click at [234, 198] on input "10/02/2025" at bounding box center [227, 198] width 82 height 13
click at [192, 85] on button "Previous Month" at bounding box center [192, 86] width 5 height 5
select select "8"
click at [234, 126] on div "4" at bounding box center [236, 123] width 9 height 9
type input "09/04/2025"
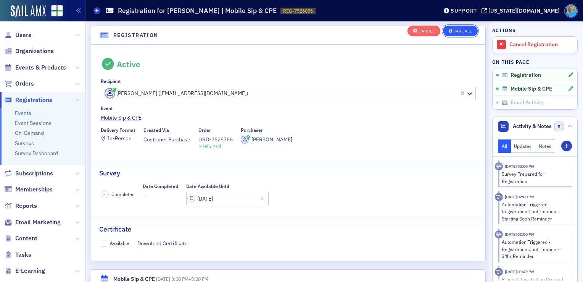
click at [454, 30] on div "Save All" at bounding box center [463, 31] width 18 height 4
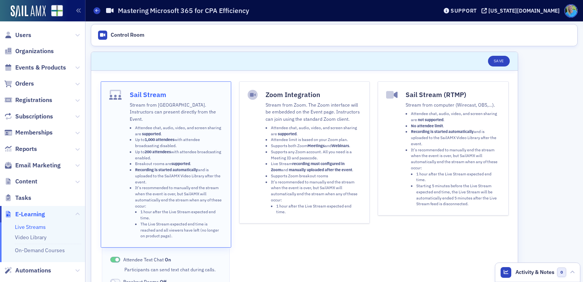
drag, startPoint x: 0, startPoint y: 0, endPoint x: 307, endPoint y: 121, distance: 329.5
click at [307, 121] on p "Stream from Zoom. The Zoom interface will be embedded on the Event page. Instru…" at bounding box center [314, 111] width 96 height 21
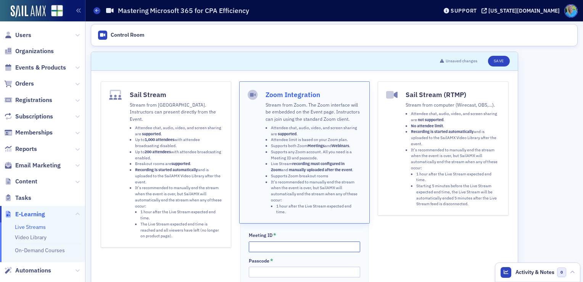
click at [297, 241] on input "Meeting ID *" at bounding box center [304, 246] width 111 height 11
paste input "838 5888 0011"
type input "838 5888 0011"
click at [306, 267] on input "Passcode *" at bounding box center [304, 272] width 111 height 11
paste input "594068"
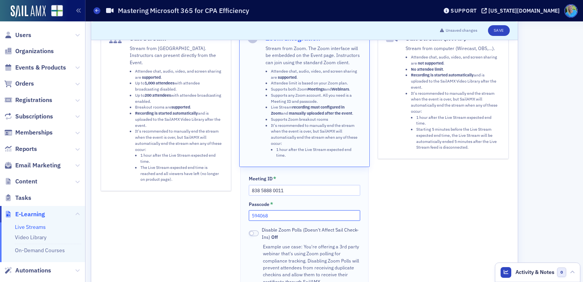
scroll to position [38, 0]
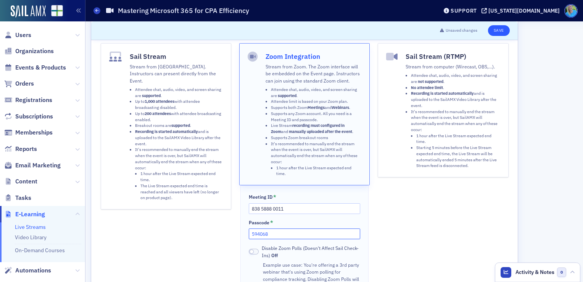
type input "594068"
click at [493, 31] on button "Save" at bounding box center [499, 30] width 22 height 11
click at [494, 33] on button "Save" at bounding box center [499, 30] width 22 height 11
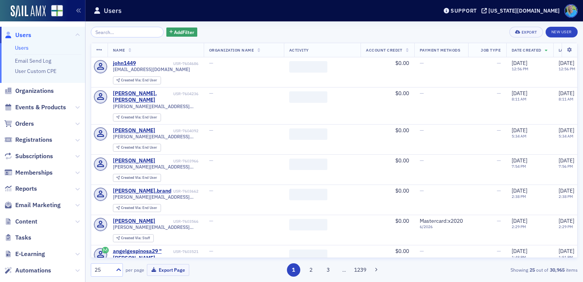
click at [31, 112] on span "Events & Products" at bounding box center [42, 107] width 85 height 16
click at [31, 110] on span "Events & Products" at bounding box center [40, 107] width 51 height 8
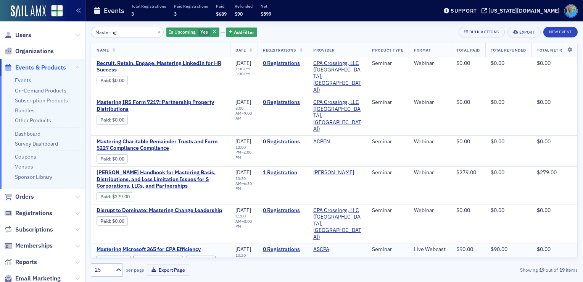
type input "Mastering"
click at [176, 246] on span "Mastering Microsoft 365 for CPA Efficiency" at bounding box center [161, 249] width 128 height 7
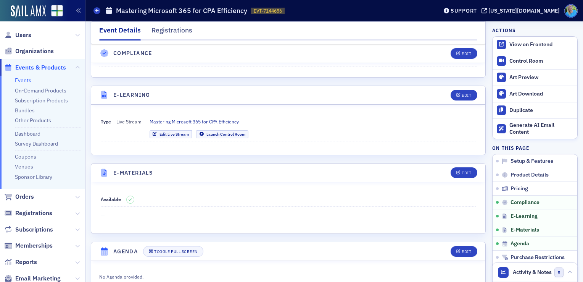
scroll to position [916, 0]
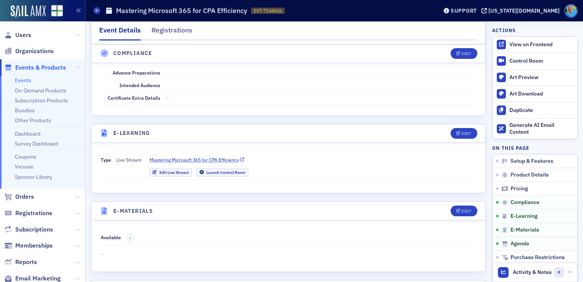
click at [216, 156] on span "Mastering Microsoft 365 for CPA Efficiency" at bounding box center [194, 159] width 89 height 7
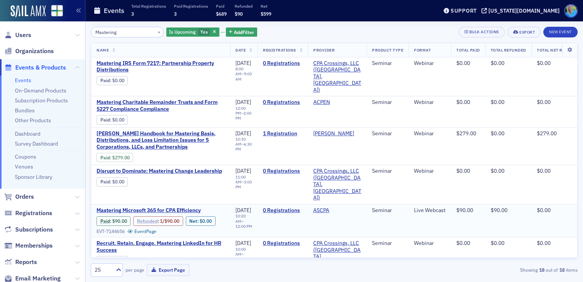
click at [150, 218] on link "Refunded" at bounding box center [147, 221] width 21 height 6
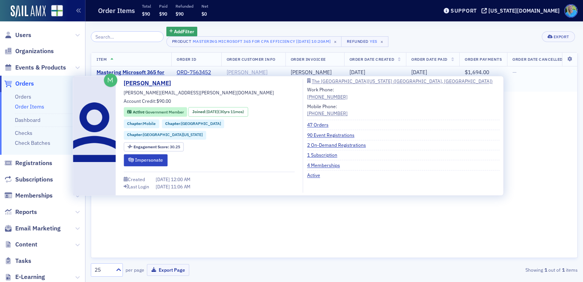
click at [247, 73] on div "[PERSON_NAME]" at bounding box center [247, 72] width 41 height 7
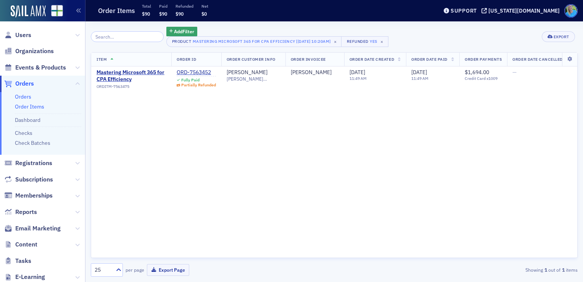
click at [21, 98] on link "Orders" at bounding box center [23, 96] width 16 height 7
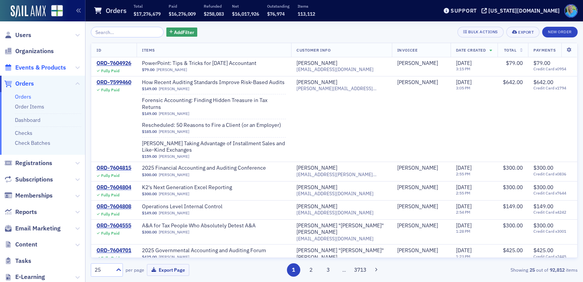
click at [45, 64] on span "Events & Products" at bounding box center [40, 67] width 51 height 8
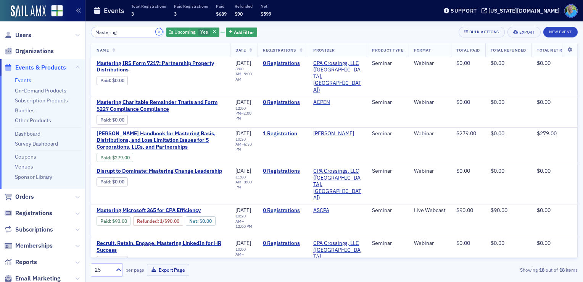
click at [156, 34] on button "×" at bounding box center [159, 31] width 7 height 7
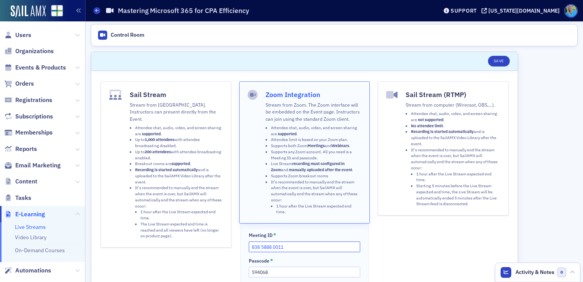
drag, startPoint x: 297, startPoint y: 239, endPoint x: 239, endPoint y: 234, distance: 58.6
drag, startPoint x: 266, startPoint y: 265, endPoint x: 252, endPoint y: 262, distance: 14.0
click at [252, 267] on input "594068" at bounding box center [304, 272] width 111 height 11
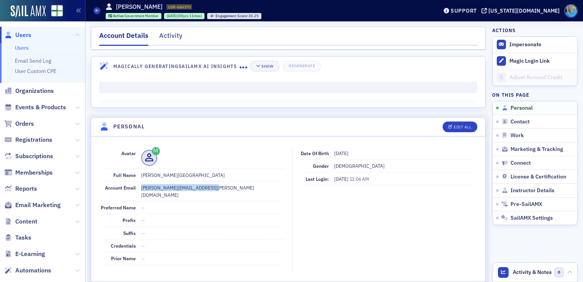
drag, startPoint x: 211, startPoint y: 188, endPoint x: 139, endPoint y: 183, distance: 72.0
click at [139, 183] on div "Account Email [PERSON_NAME][EMAIL_ADDRESS][PERSON_NAME][DOMAIN_NAME]" at bounding box center [193, 191] width 184 height 20
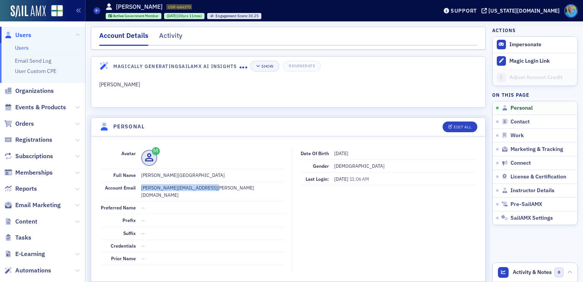
copy dd "[PERSON_NAME][EMAIL_ADDRESS][PERSON_NAME][DOMAIN_NAME]"
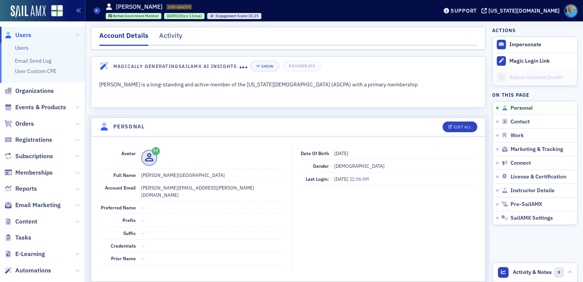
click at [170, 45] on div at bounding box center [288, 46] width 378 height 2
click at [170, 42] on div "Activity" at bounding box center [170, 38] width 23 height 14
